Goal: Transaction & Acquisition: Purchase product/service

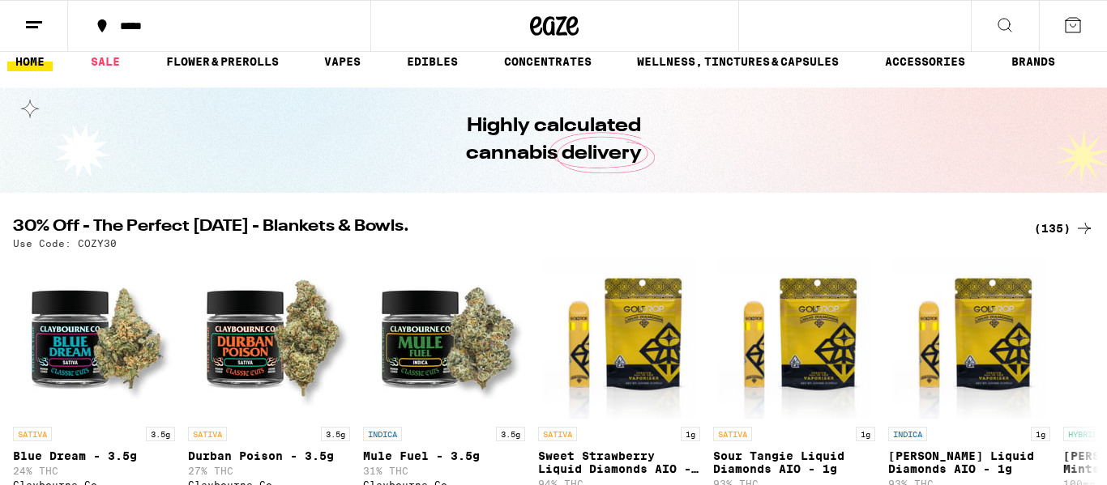
click at [1004, 20] on icon at bounding box center [1004, 24] width 19 height 19
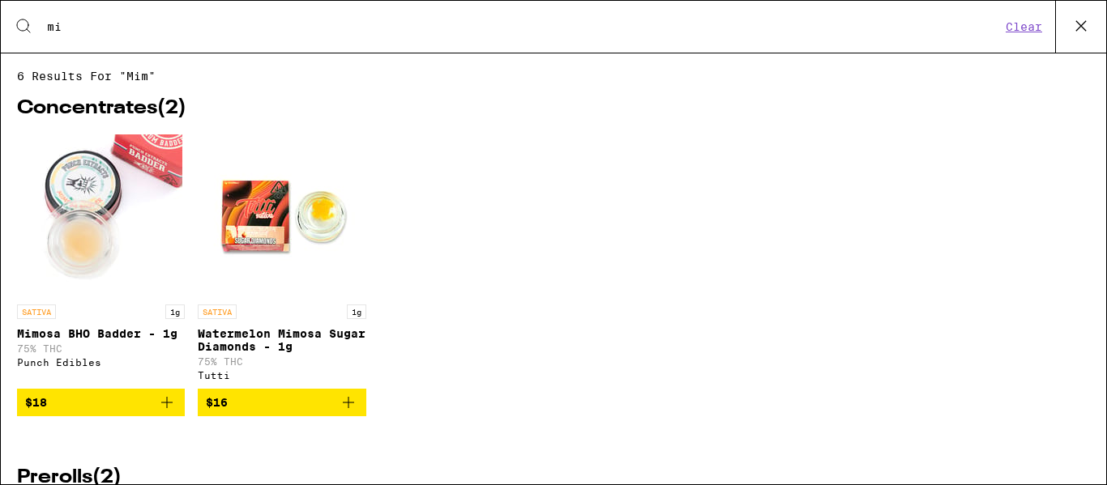
type input "m"
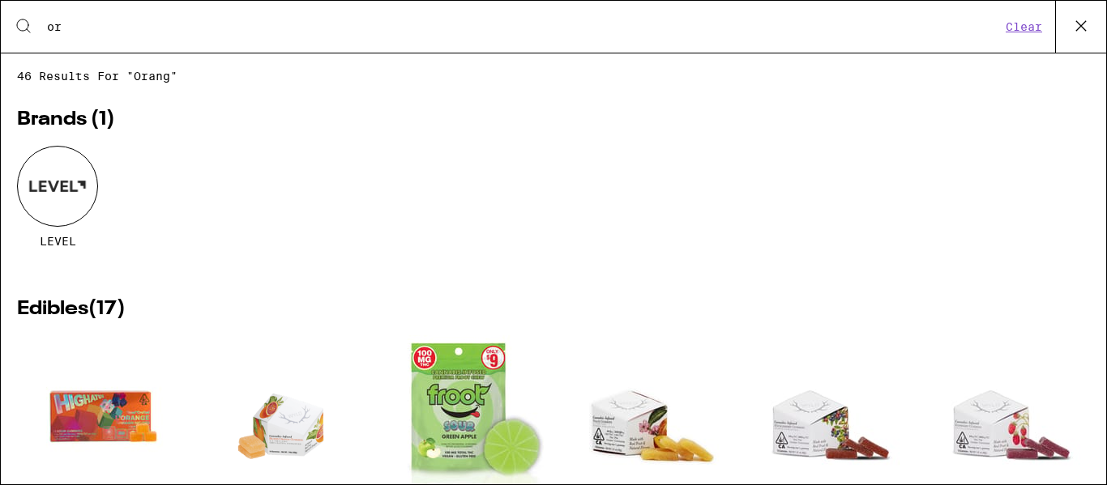
type input "o"
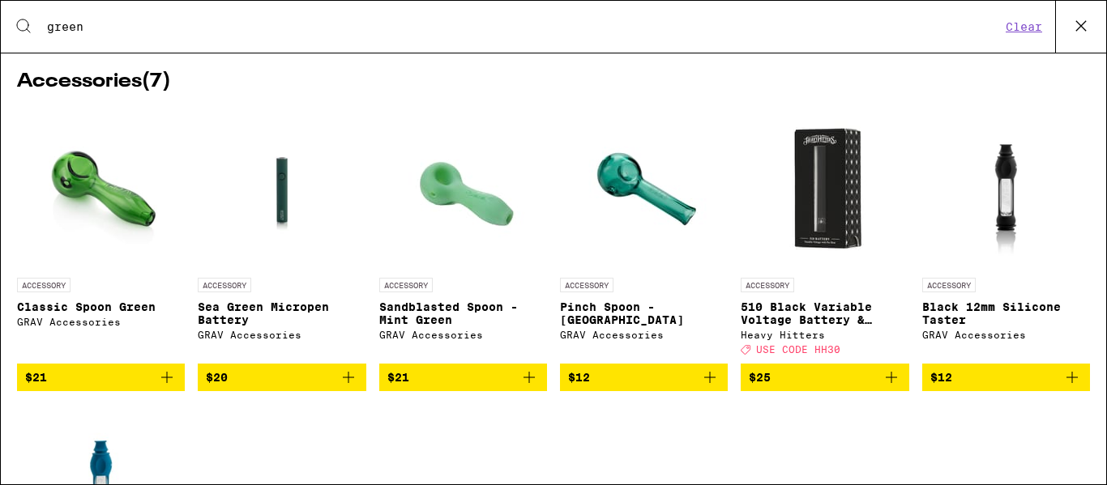
scroll to position [382, 0]
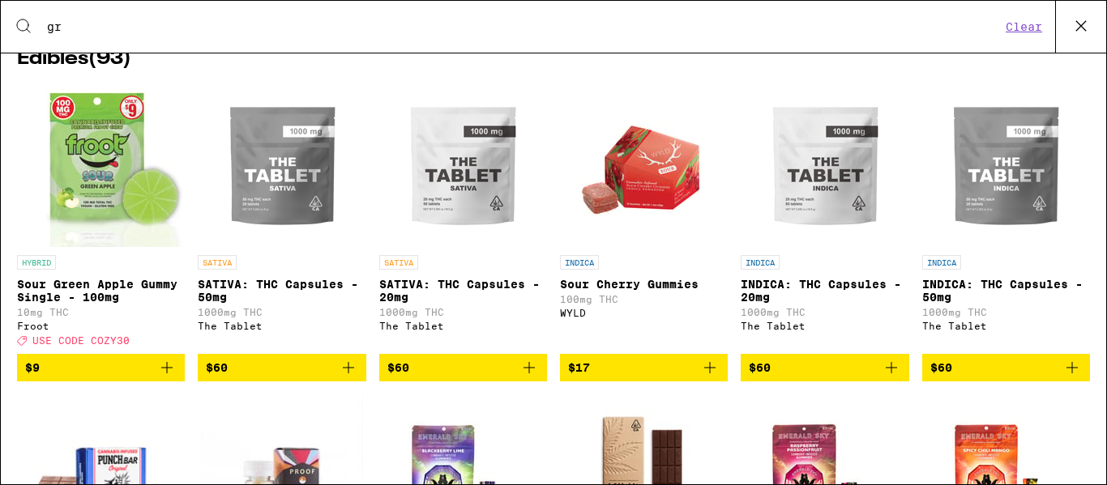
type input "g"
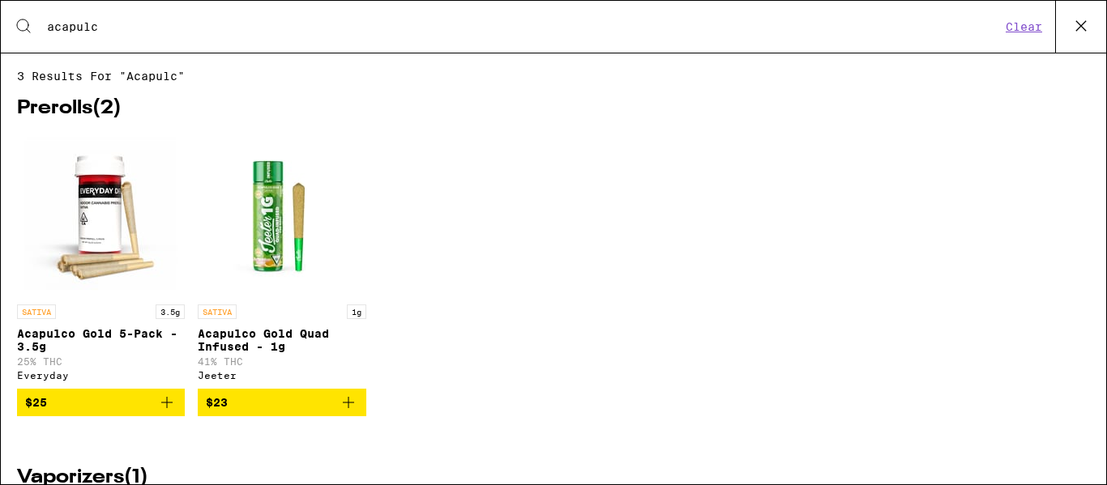
type input "acapulco"
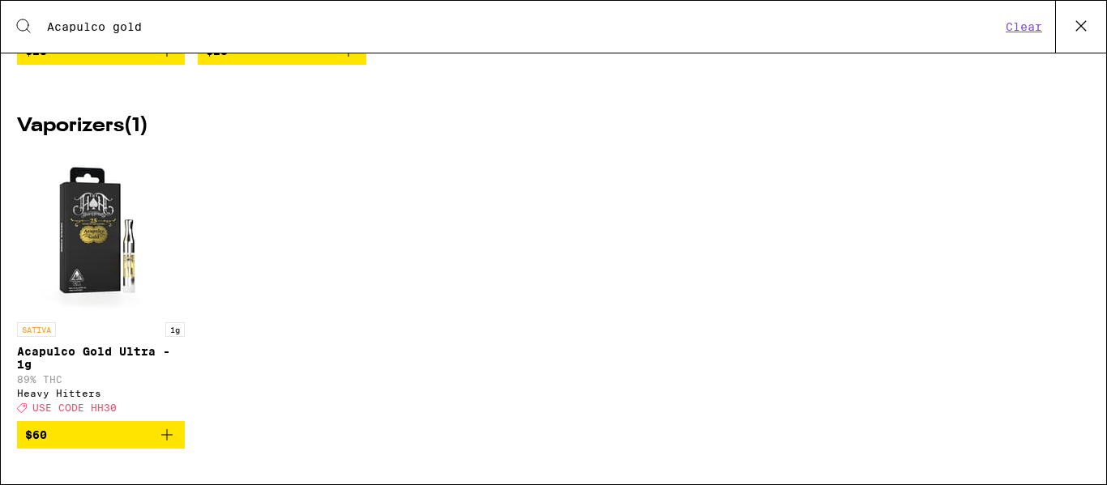
scroll to position [0, 0]
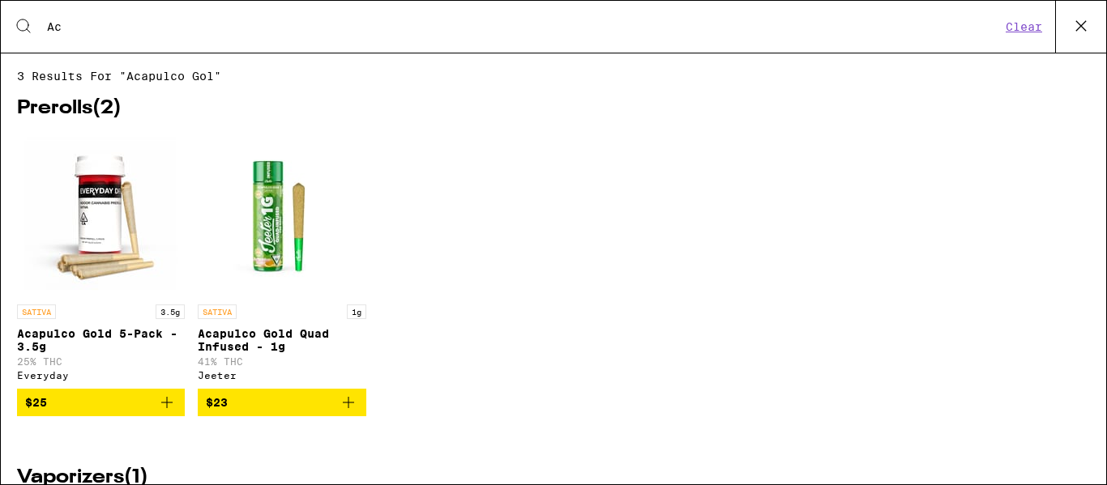
type input "A"
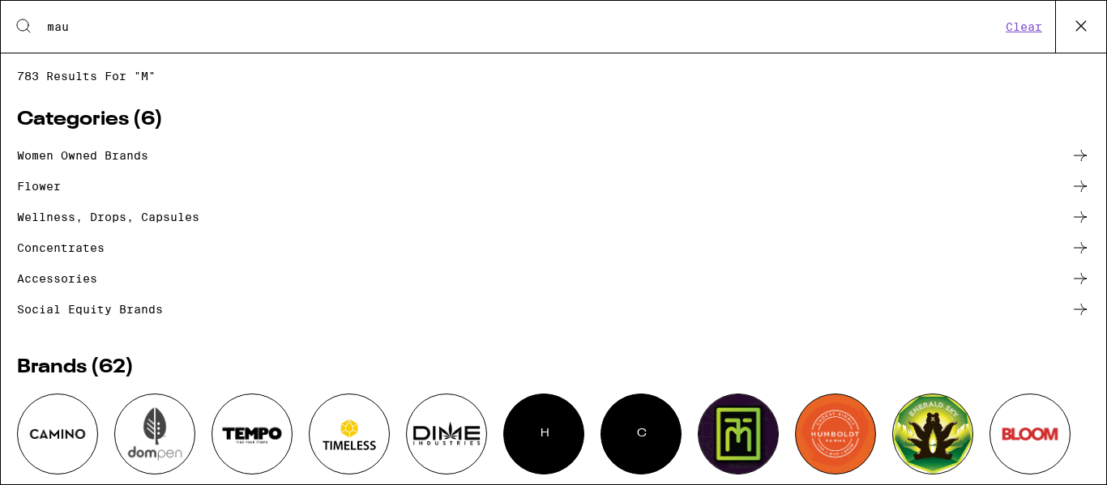
type input "maui"
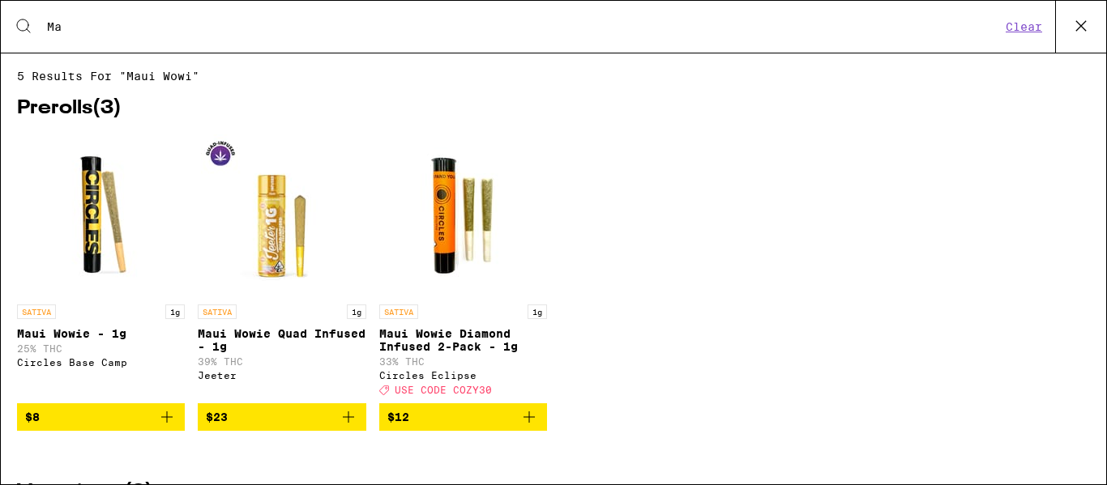
type input "M"
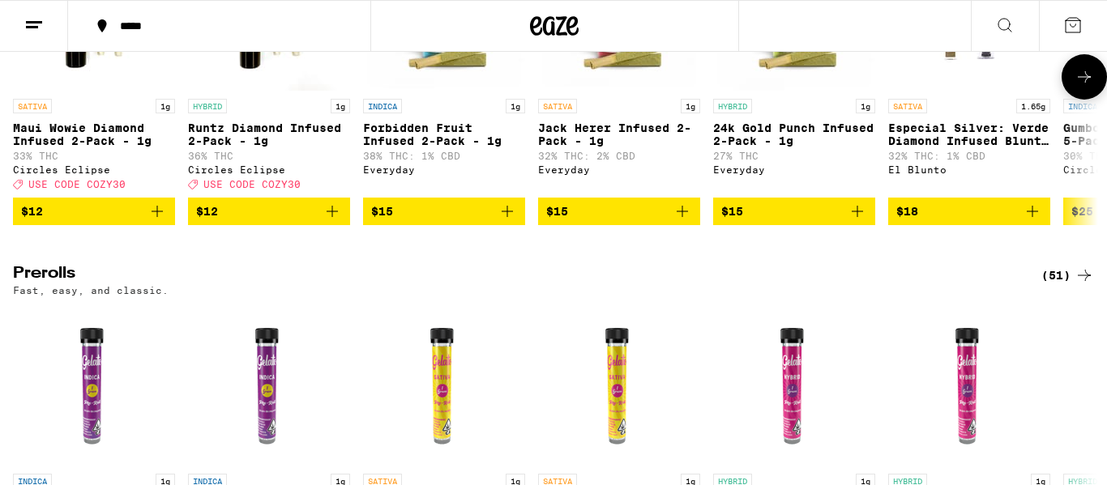
scroll to position [4542, 0]
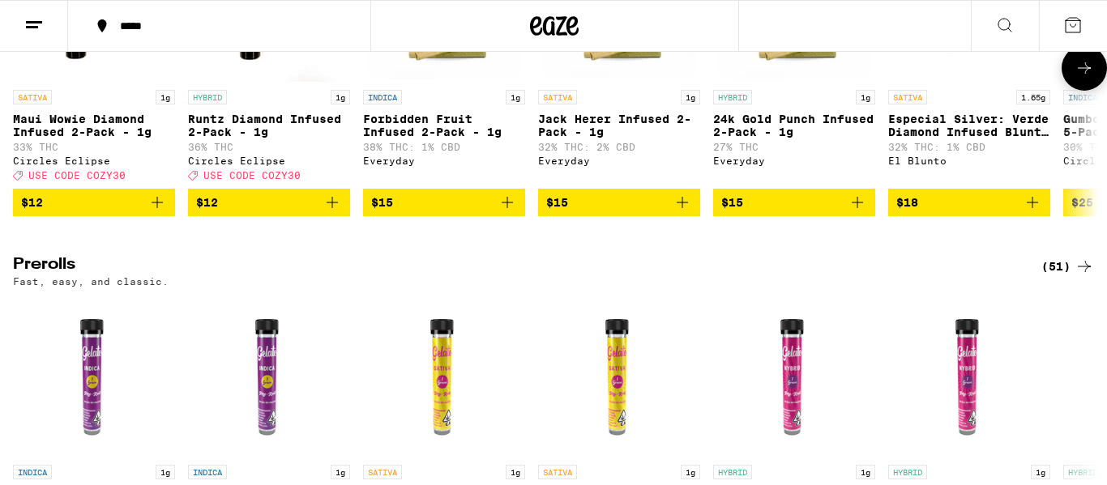
click at [1089, 91] on button at bounding box center [1083, 67] width 45 height 45
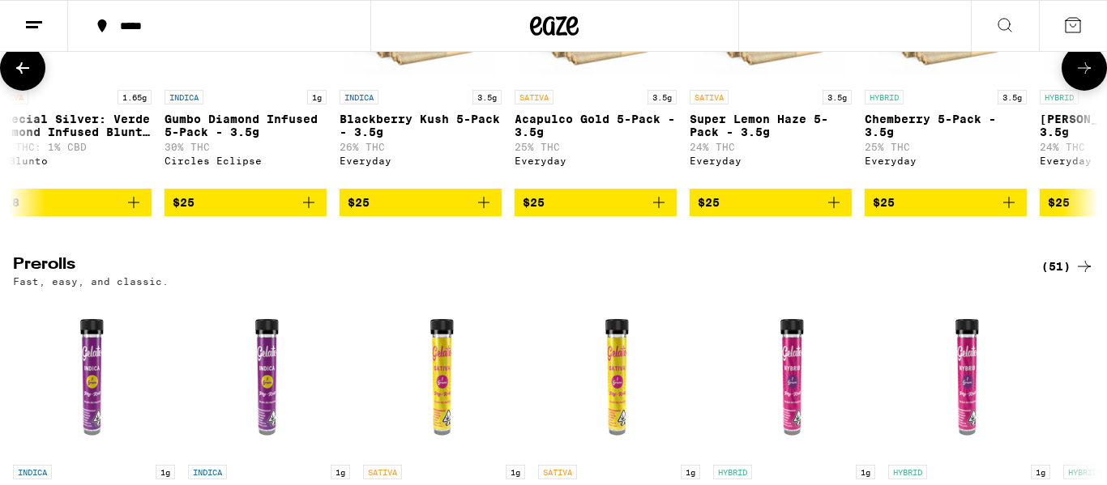
scroll to position [0, 904]
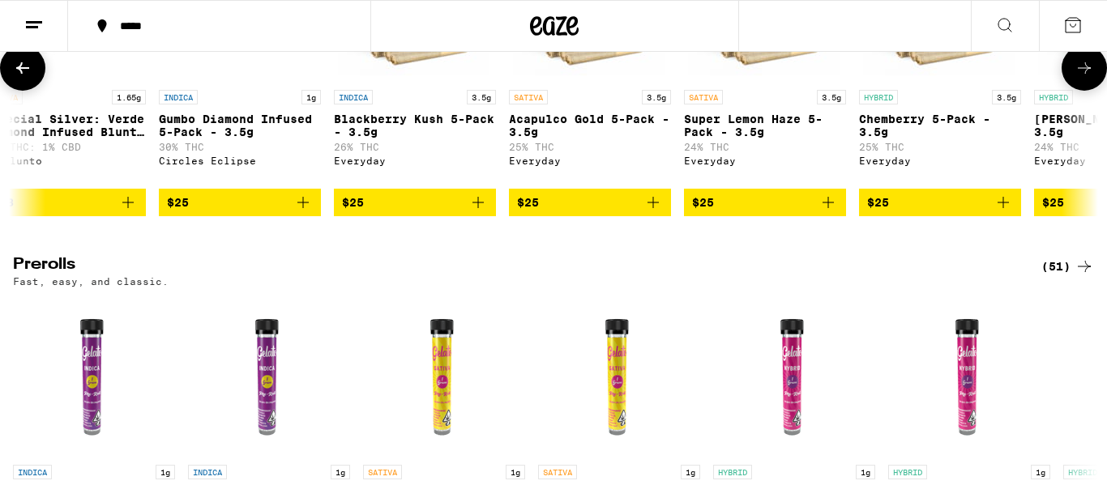
click at [1089, 91] on button at bounding box center [1083, 67] width 45 height 45
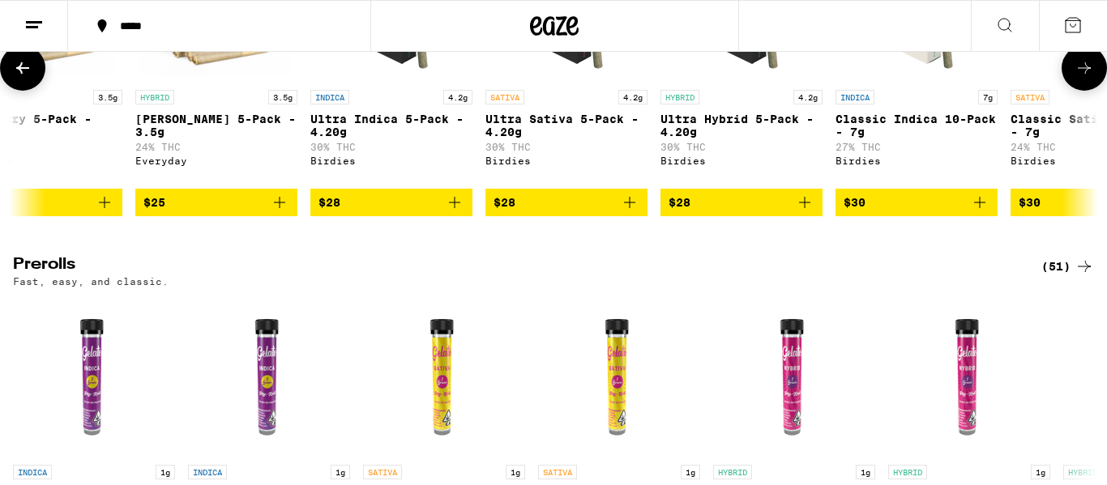
scroll to position [0, 1808]
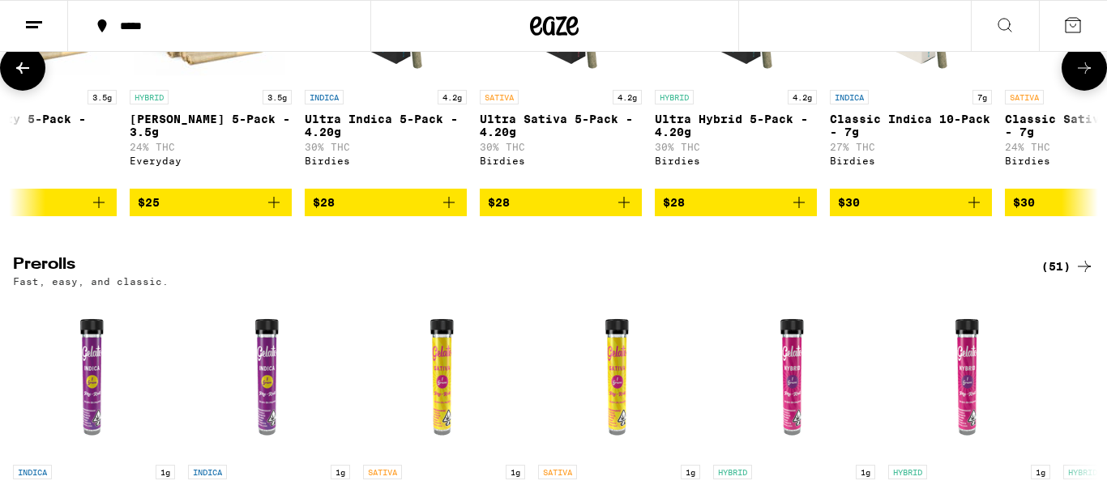
click at [1089, 91] on button at bounding box center [1083, 67] width 45 height 45
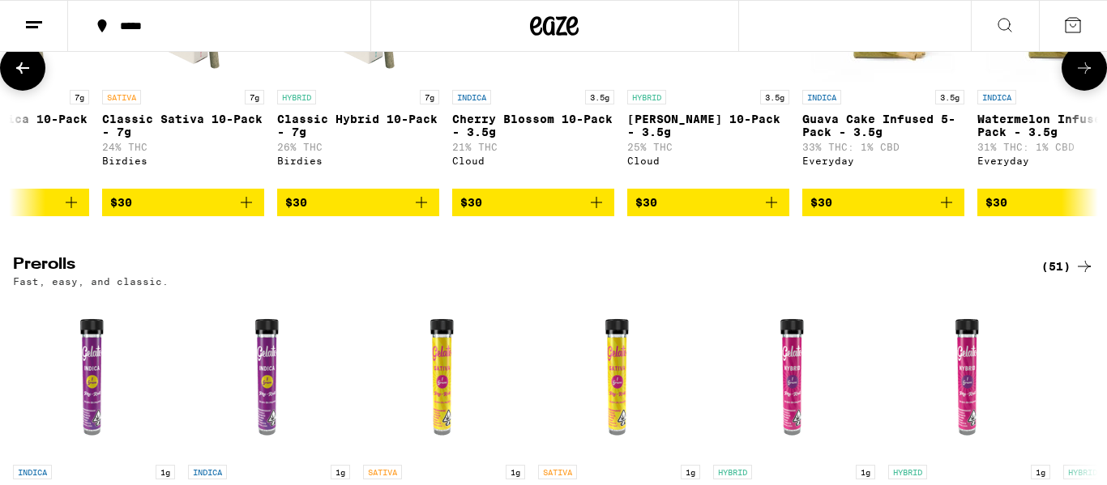
scroll to position [0, 2712]
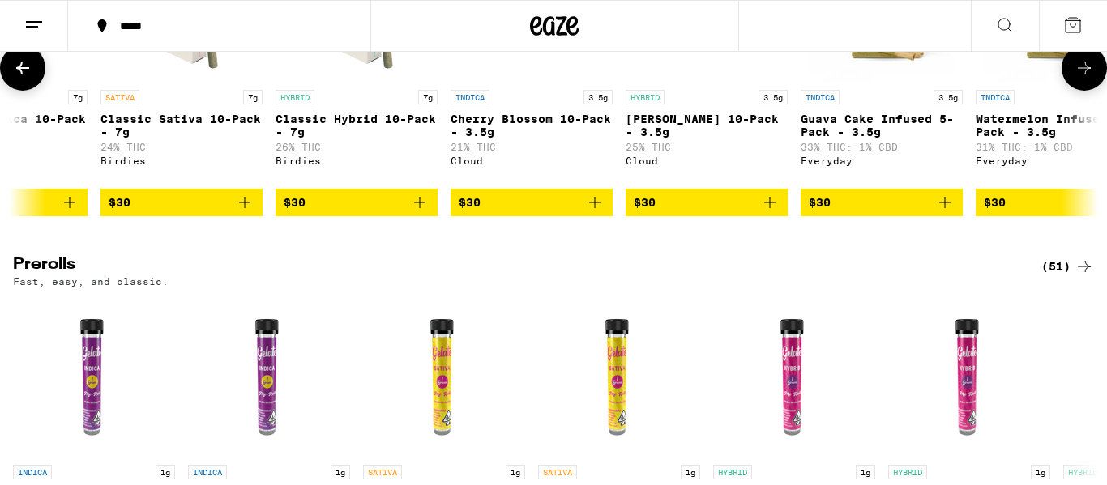
click at [1089, 91] on button at bounding box center [1083, 67] width 45 height 45
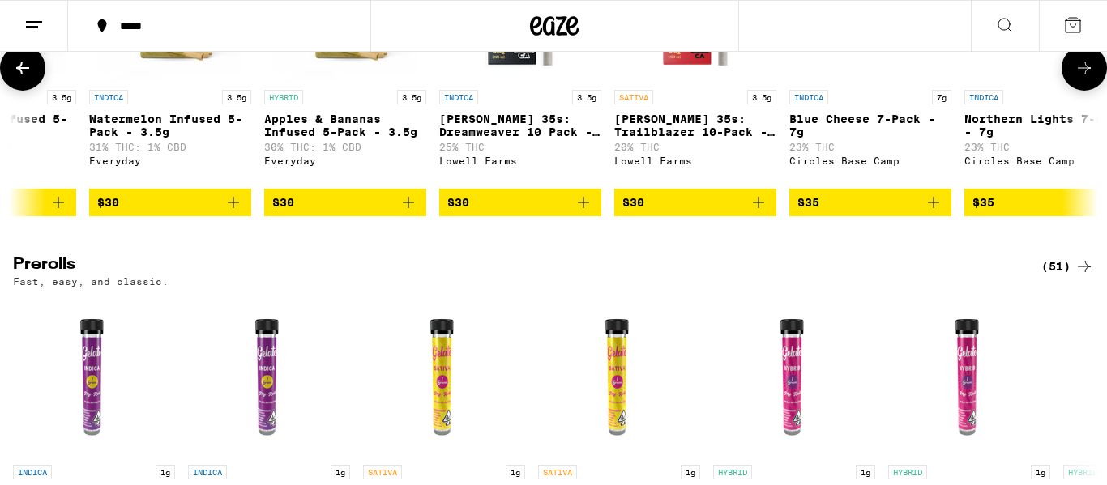
scroll to position [0, 3616]
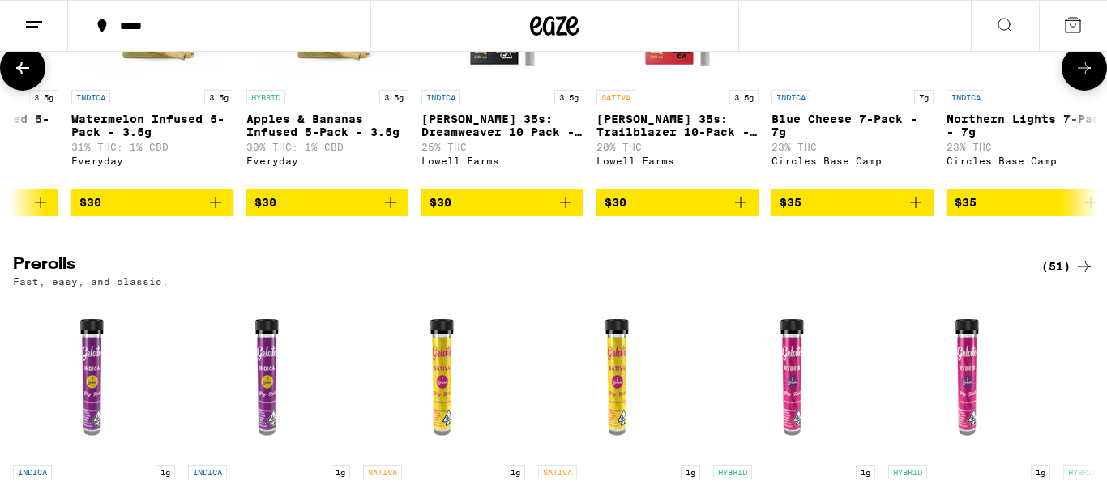
click at [1089, 91] on button at bounding box center [1083, 67] width 45 height 45
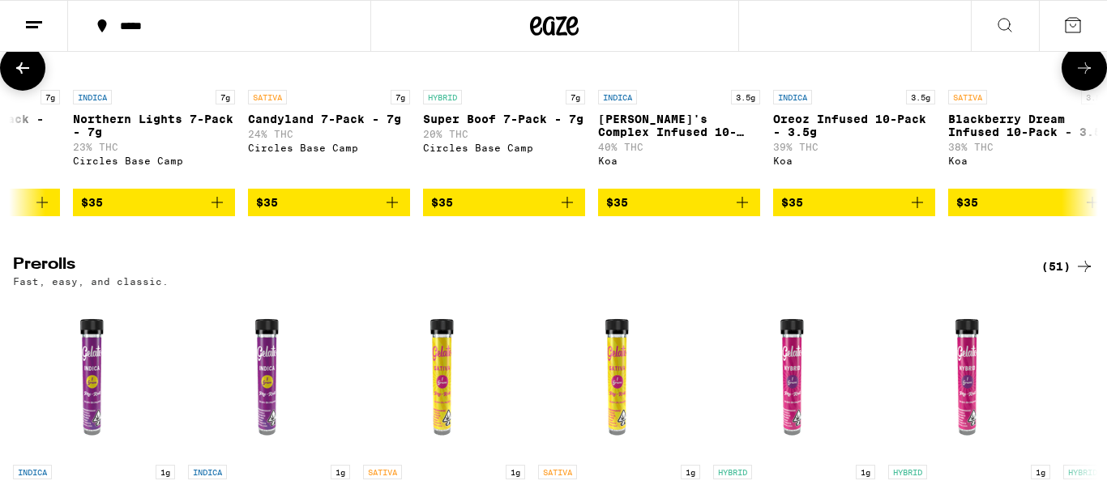
scroll to position [0, 4521]
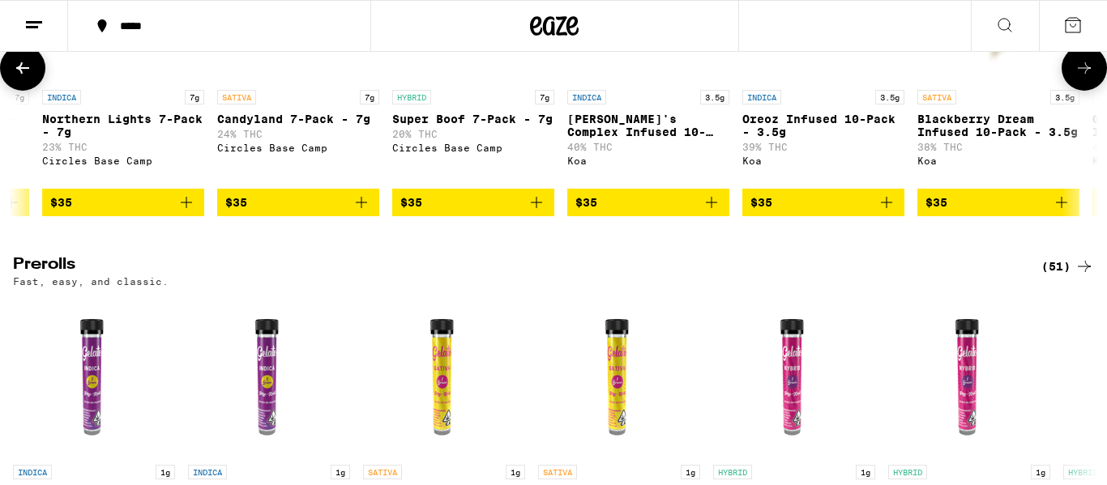
click at [1089, 91] on button at bounding box center [1083, 67] width 45 height 45
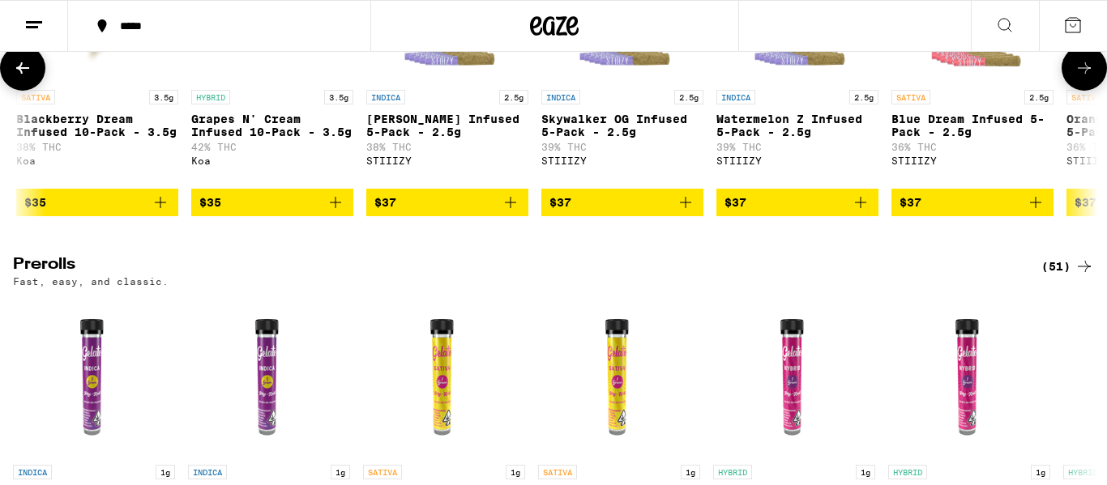
scroll to position [0, 5425]
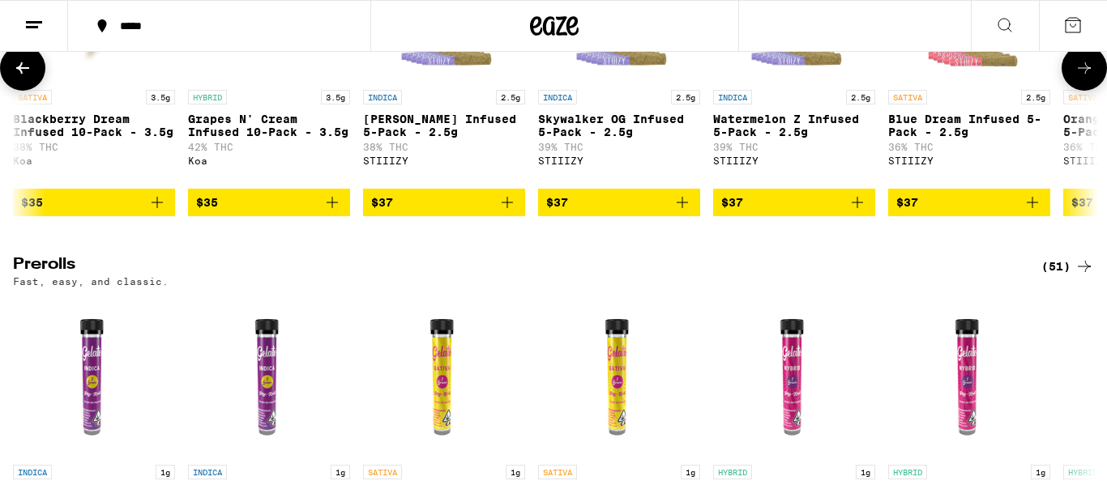
click at [1089, 91] on button at bounding box center [1083, 67] width 45 height 45
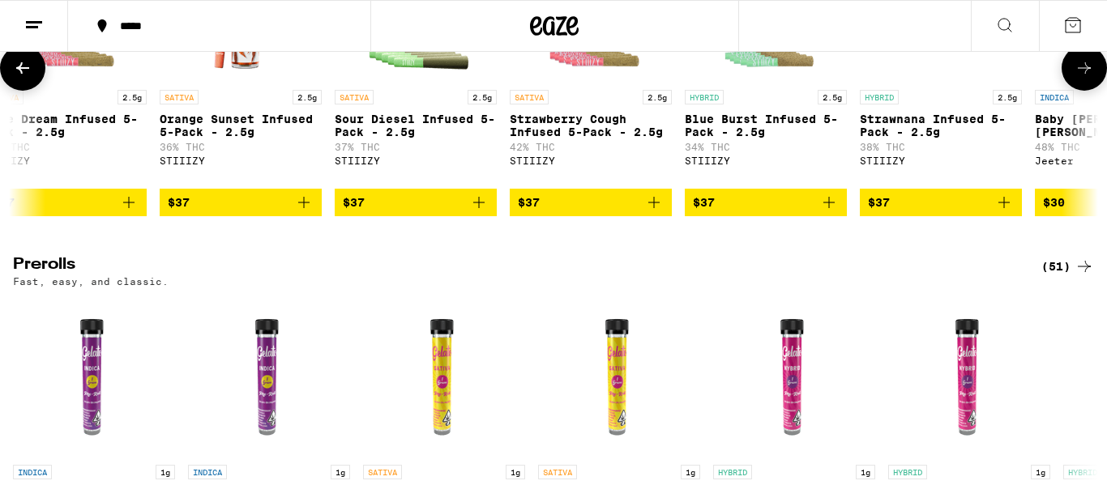
scroll to position [0, 6329]
click at [1089, 91] on button at bounding box center [1083, 67] width 45 height 45
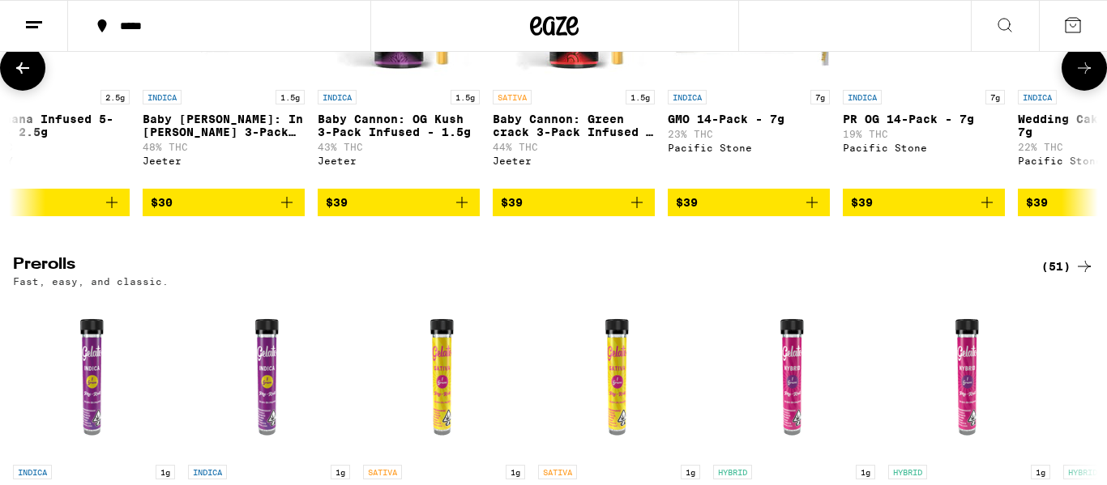
scroll to position [0, 7233]
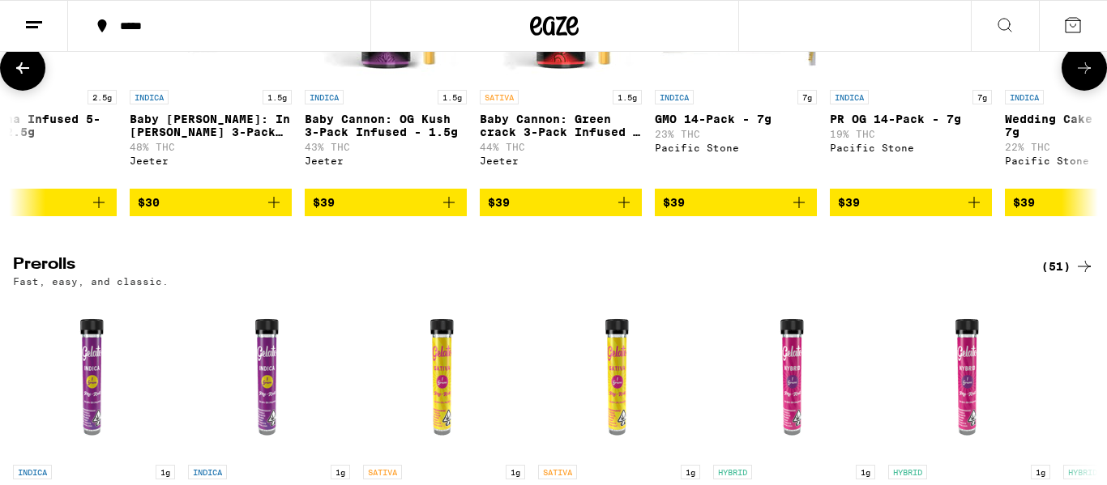
click at [21, 78] on icon at bounding box center [22, 67] width 19 height 19
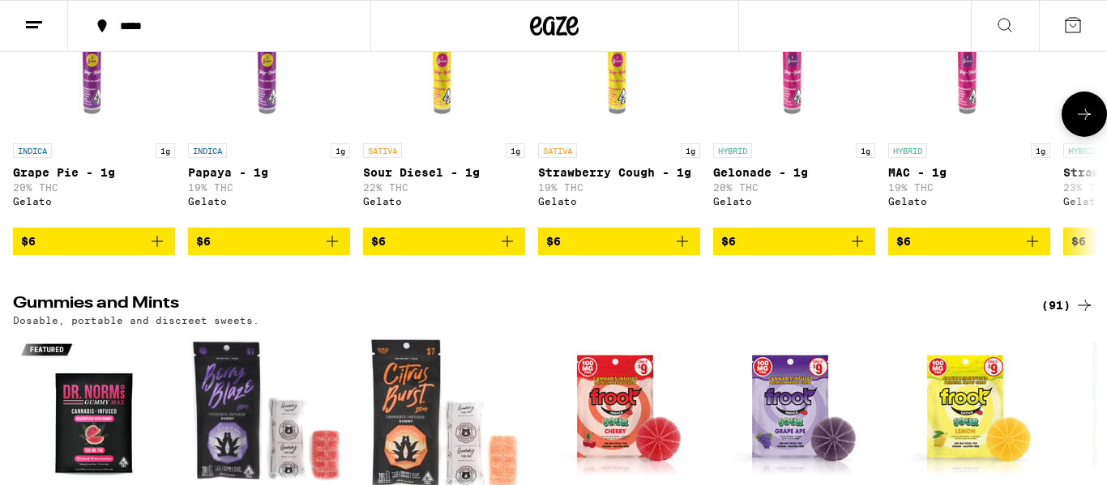
scroll to position [4878, 0]
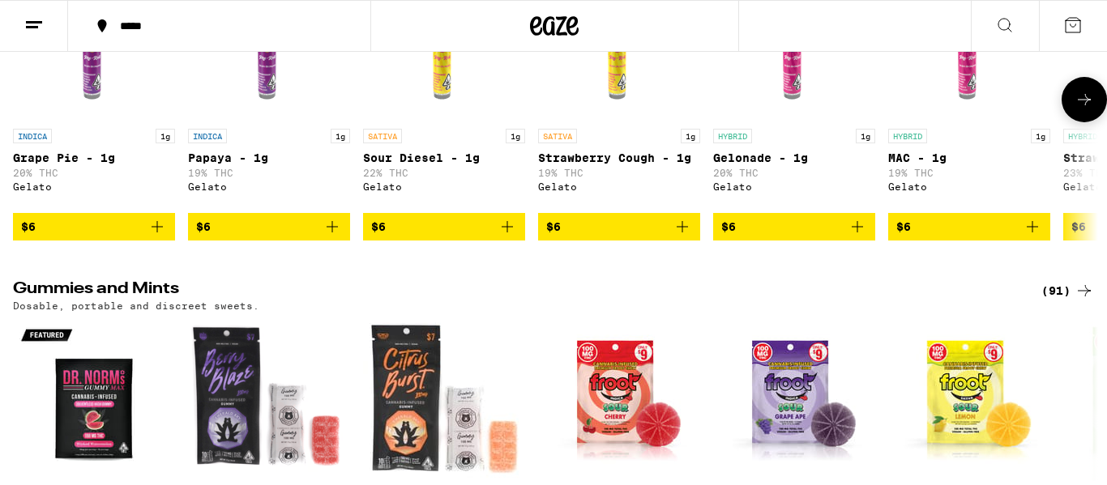
click at [1090, 109] on icon at bounding box center [1083, 99] width 19 height 19
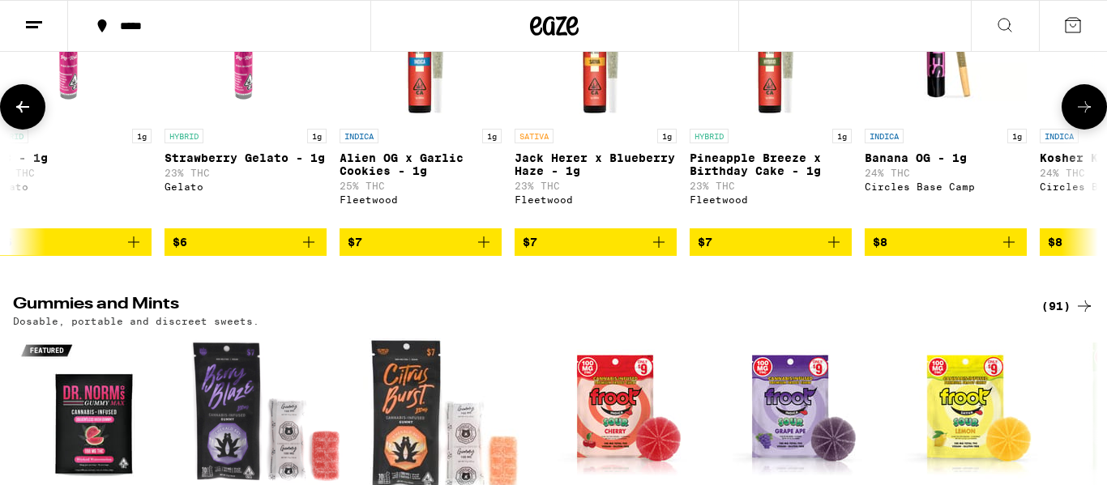
scroll to position [0, 904]
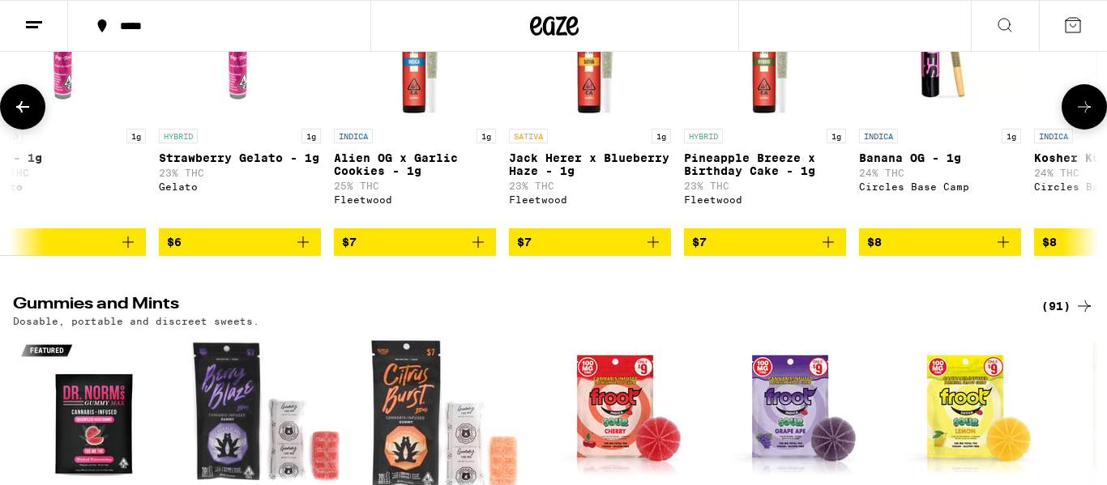
click at [1090, 117] on icon at bounding box center [1083, 106] width 19 height 19
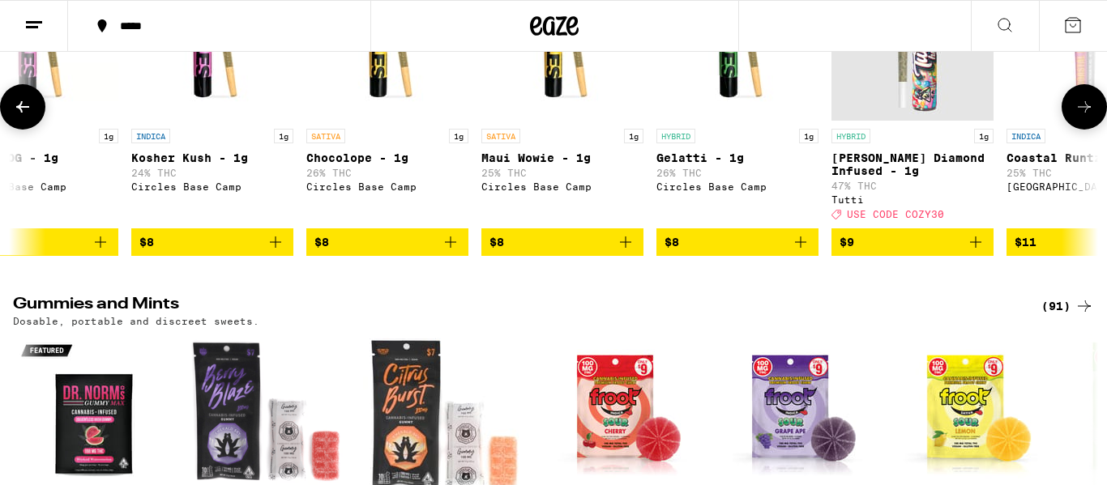
scroll to position [0, 1808]
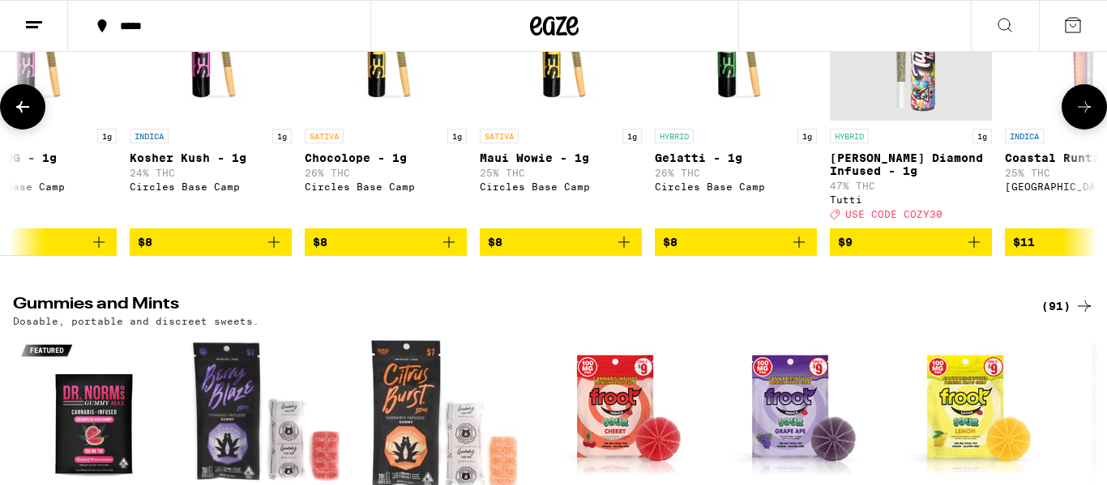
click at [1090, 117] on icon at bounding box center [1083, 106] width 19 height 19
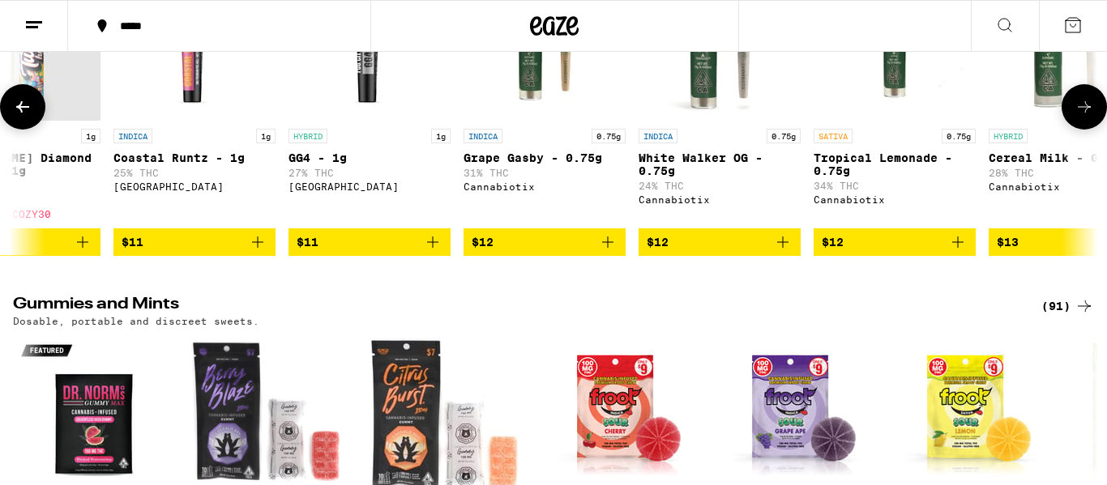
scroll to position [0, 2712]
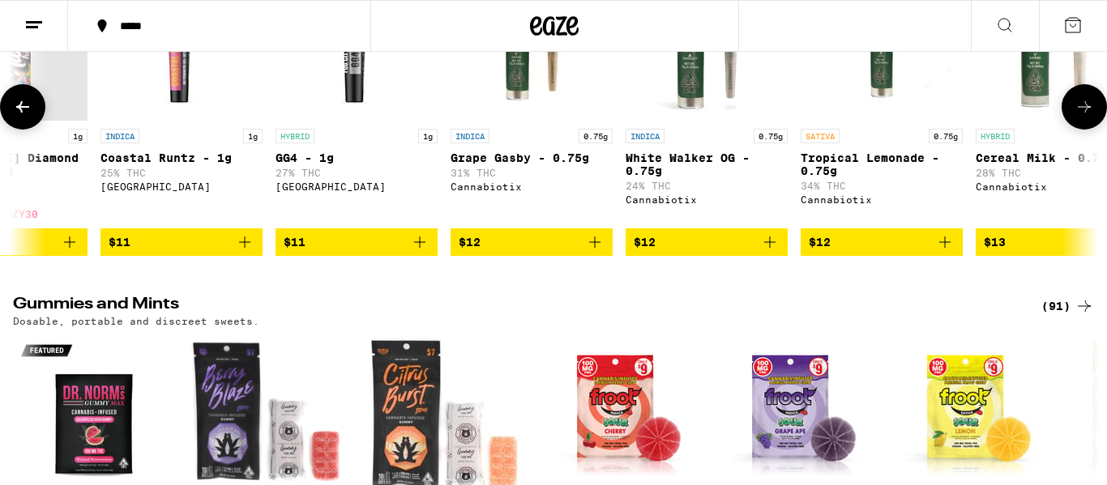
click at [1090, 117] on icon at bounding box center [1083, 106] width 19 height 19
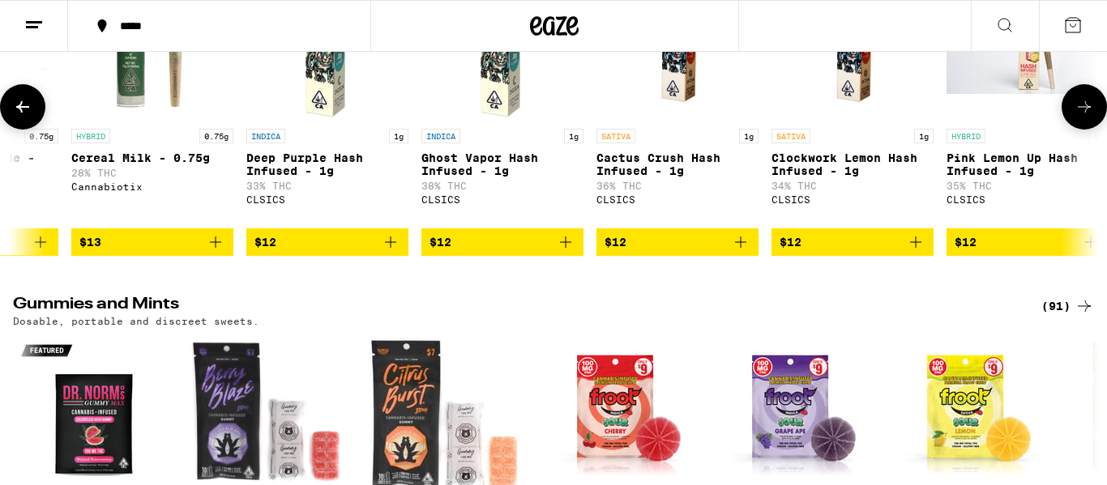
click at [1090, 117] on icon at bounding box center [1083, 106] width 19 height 19
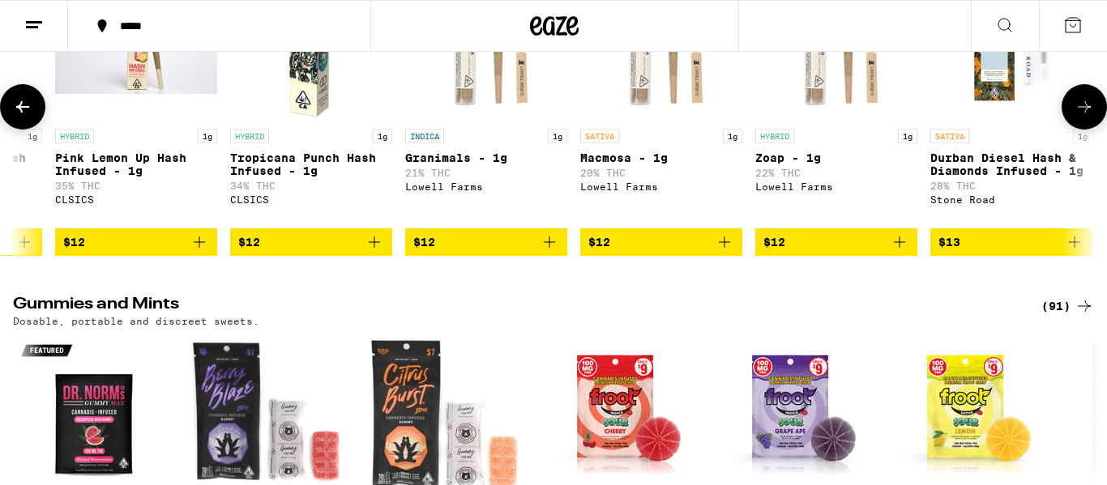
scroll to position [0, 4521]
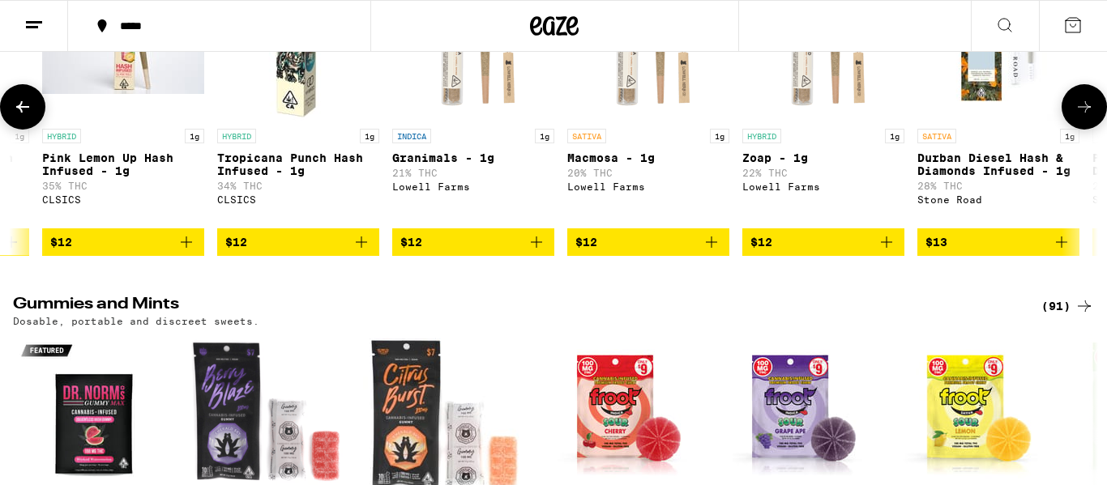
click at [1090, 117] on icon at bounding box center [1083, 106] width 19 height 19
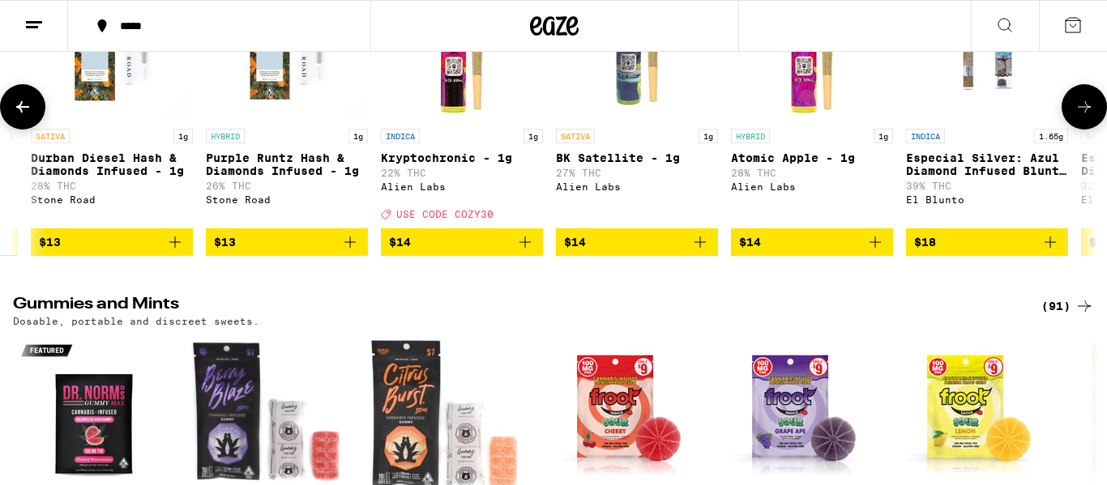
scroll to position [0, 5425]
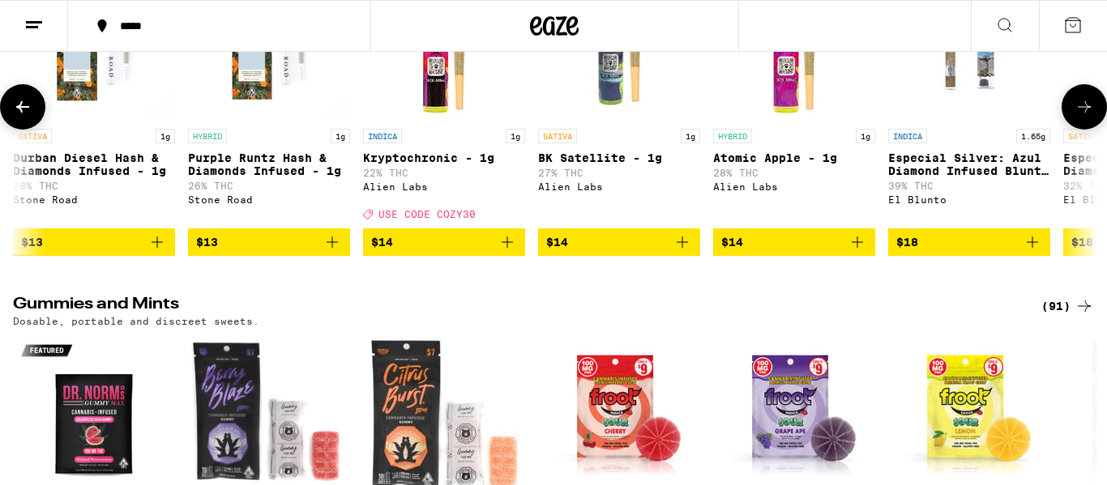
click at [1090, 117] on icon at bounding box center [1083, 106] width 19 height 19
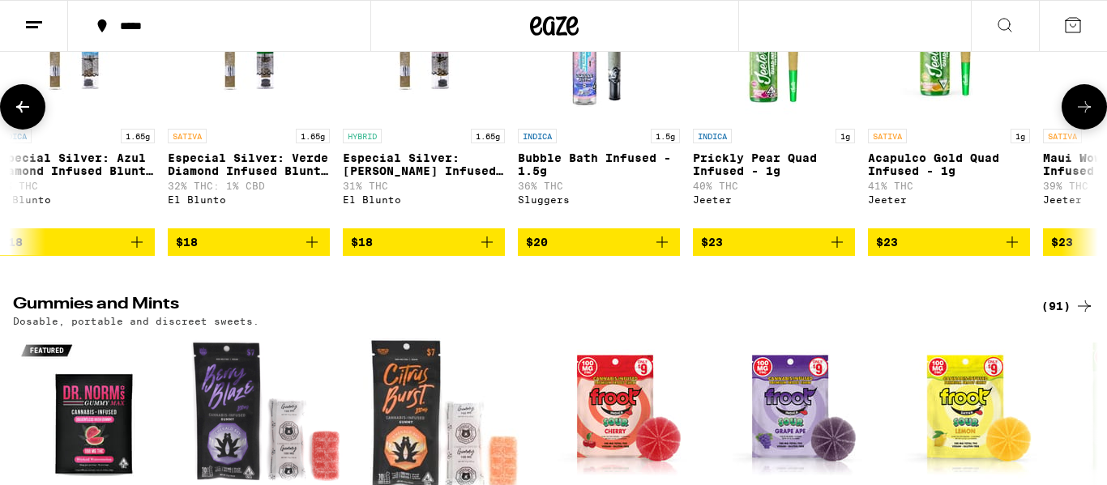
scroll to position [0, 6329]
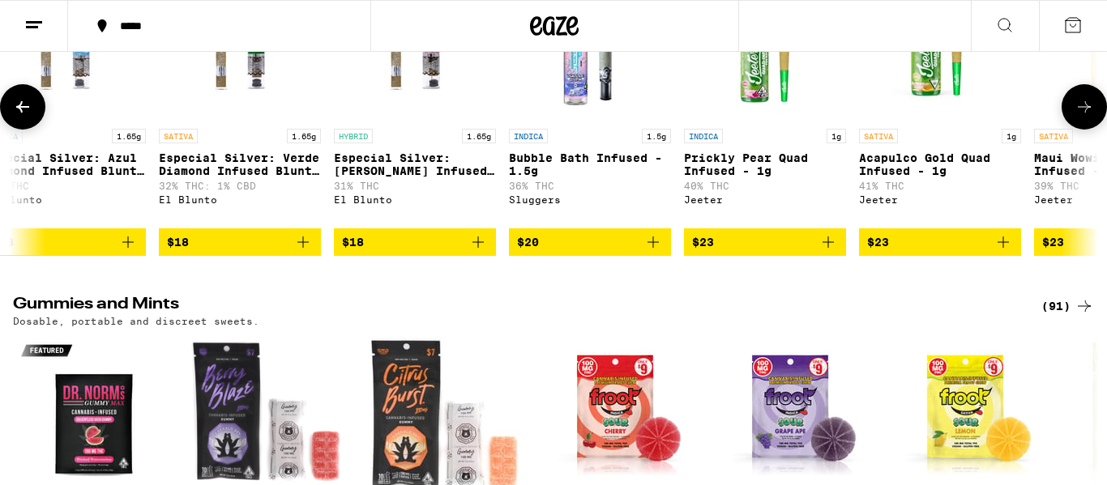
click at [1090, 117] on icon at bounding box center [1083, 106] width 19 height 19
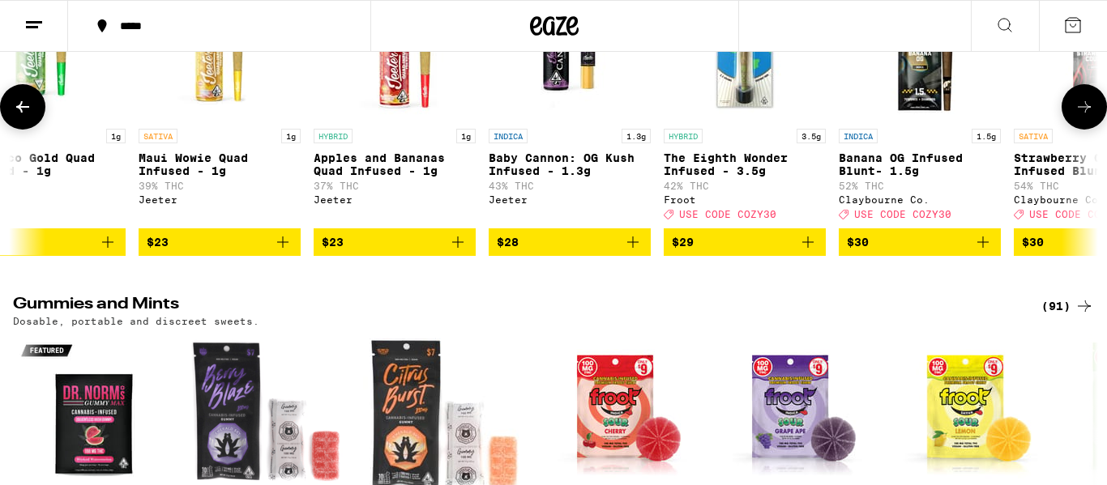
scroll to position [0, 7233]
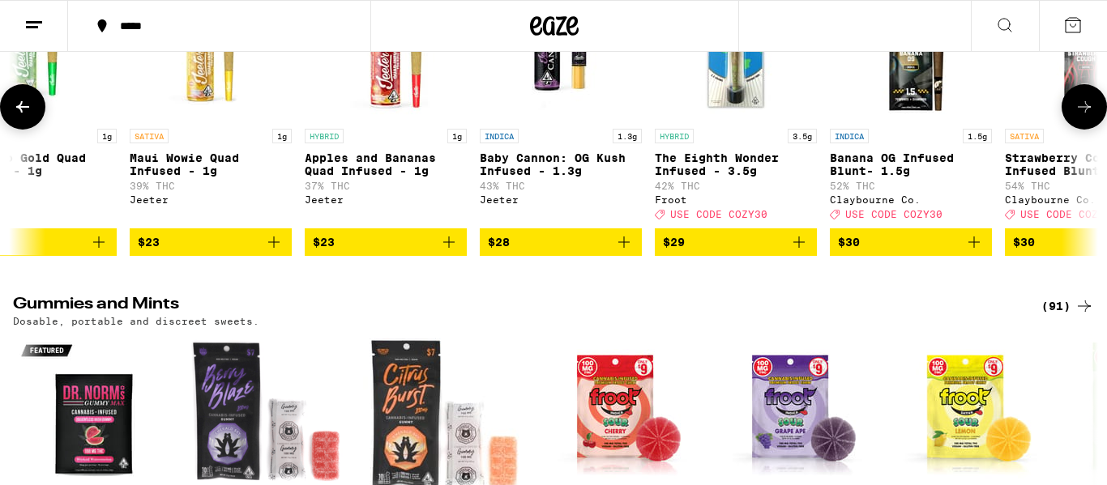
click at [1090, 117] on icon at bounding box center [1083, 106] width 19 height 19
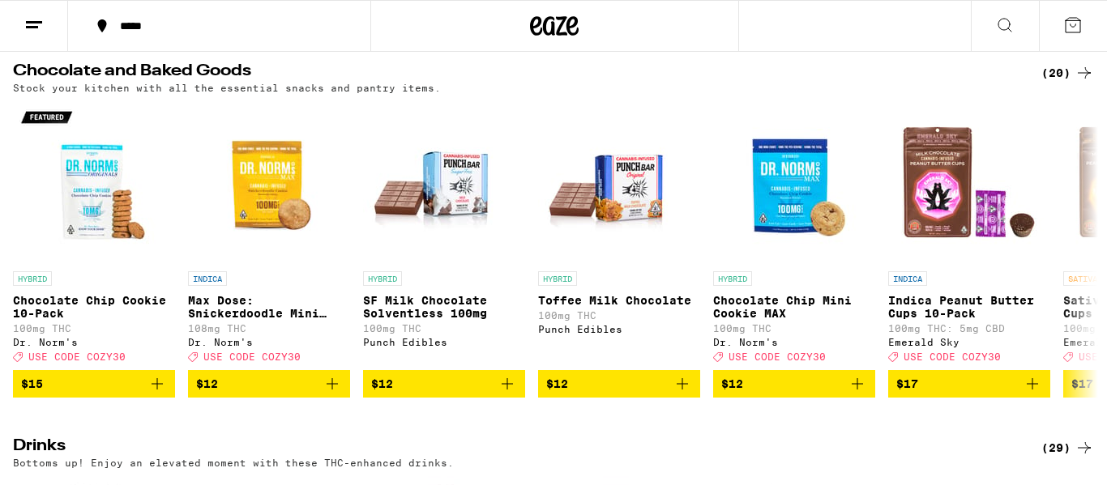
scroll to position [5567, 0]
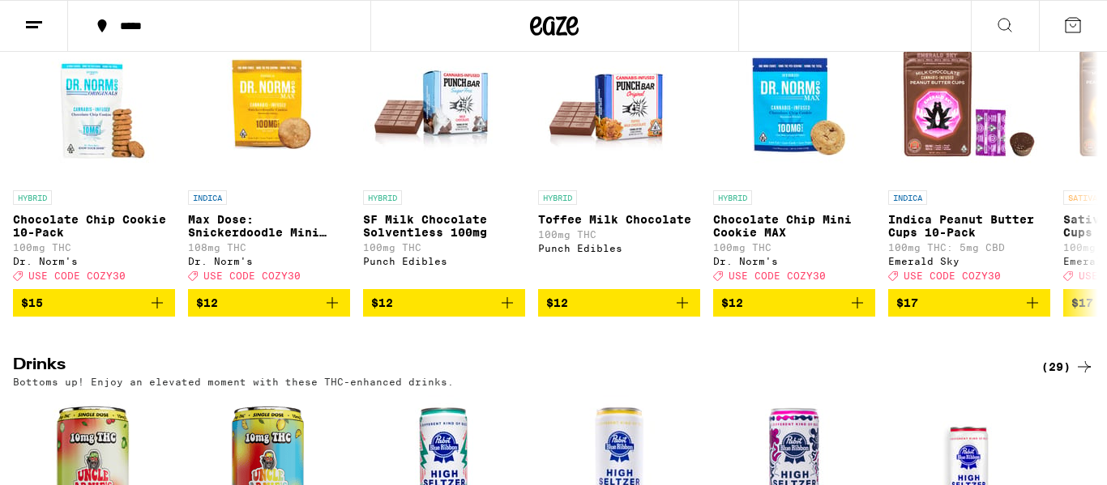
click at [996, 26] on icon at bounding box center [1004, 24] width 19 height 19
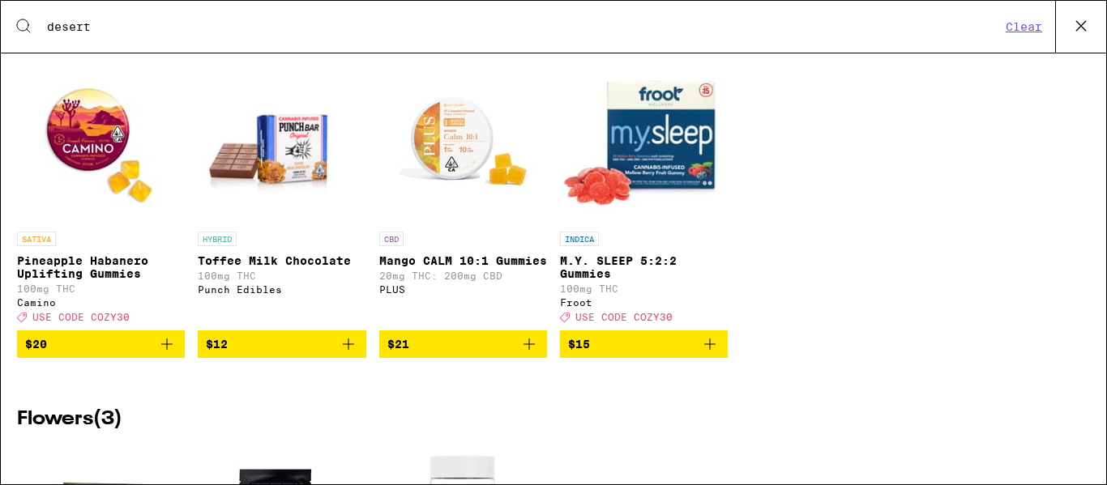
scroll to position [0, 0]
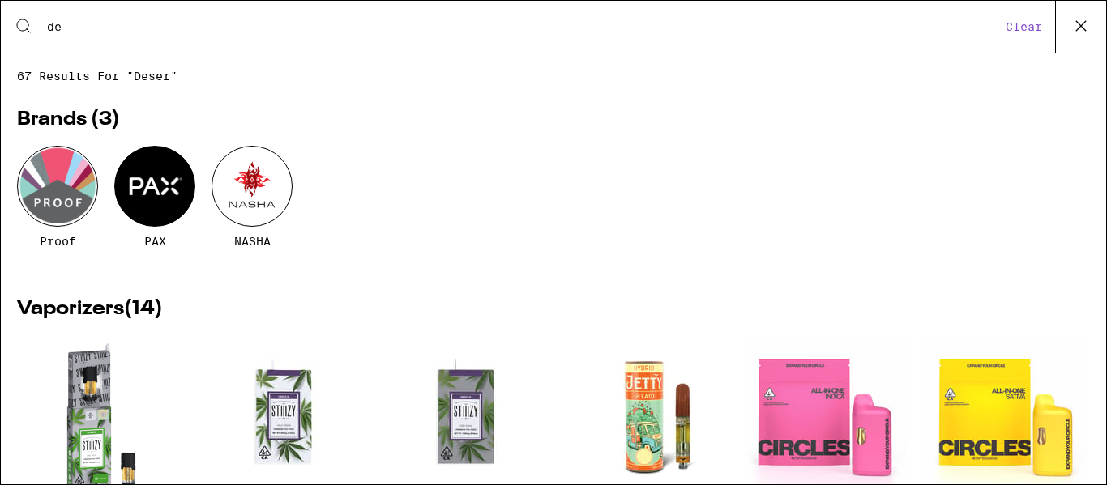
type input "d"
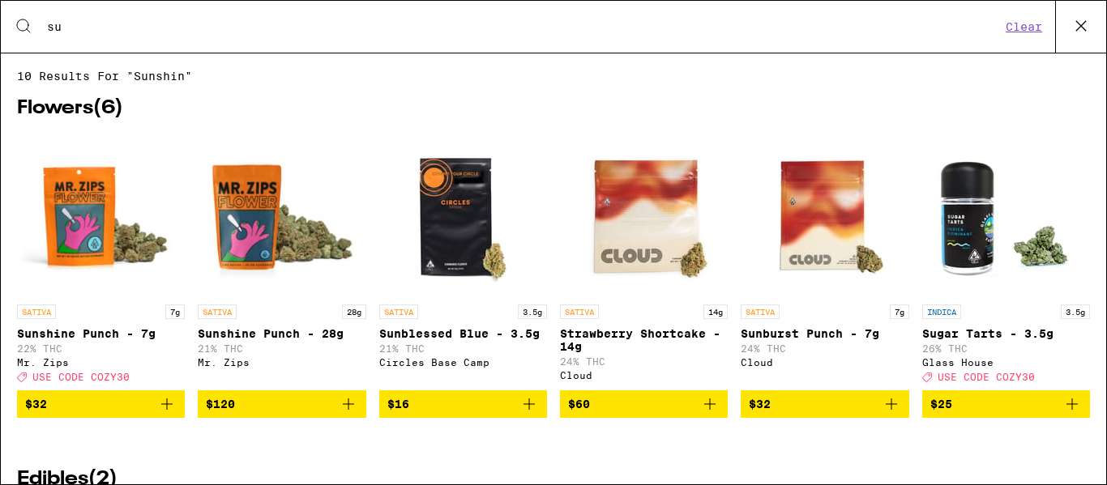
type input "s"
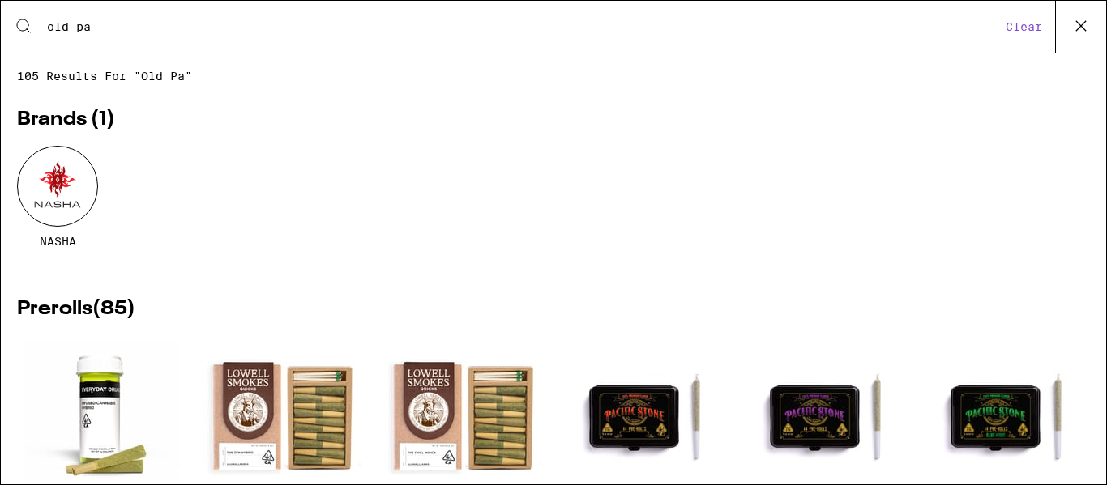
type input "old pal"
